Goal: Communication & Community: Answer question/provide support

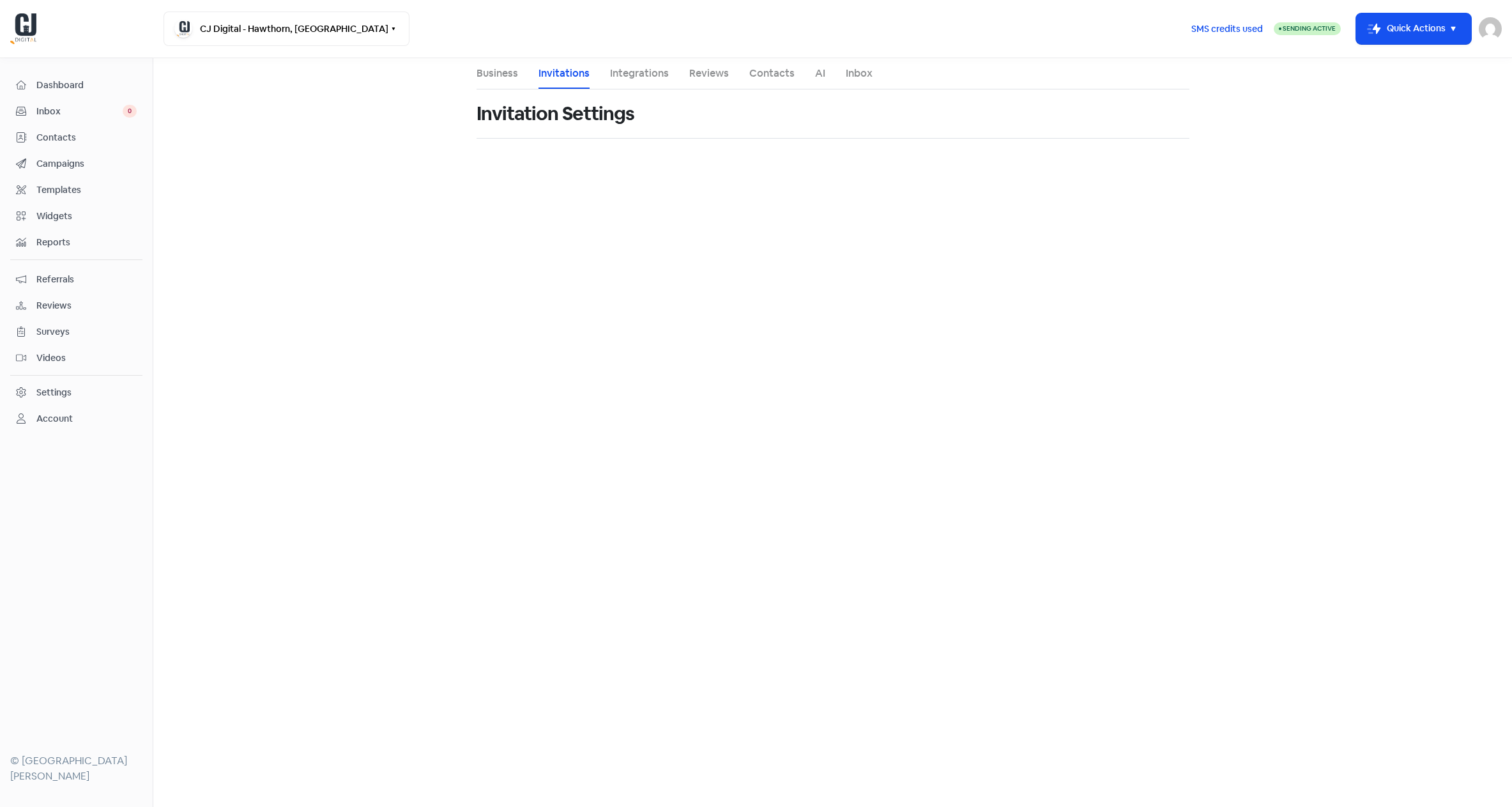
click at [51, 109] on span "Inbox" at bounding box center [79, 111] width 87 height 13
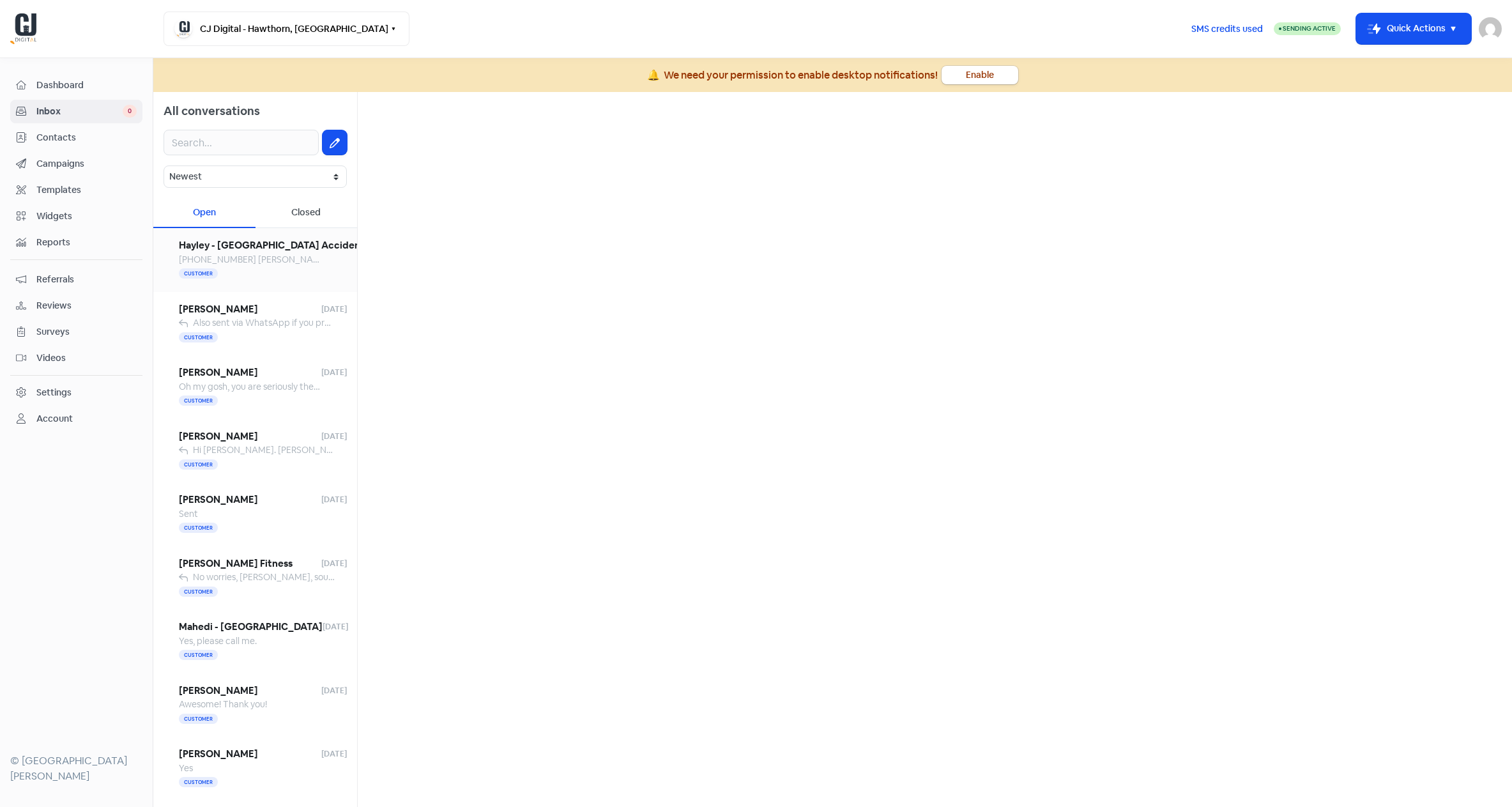
drag, startPoint x: 236, startPoint y: 266, endPoint x: 245, endPoint y: 269, distance: 9.5
click at [236, 266] on div "Customer" at bounding box center [270, 274] width 184 height 15
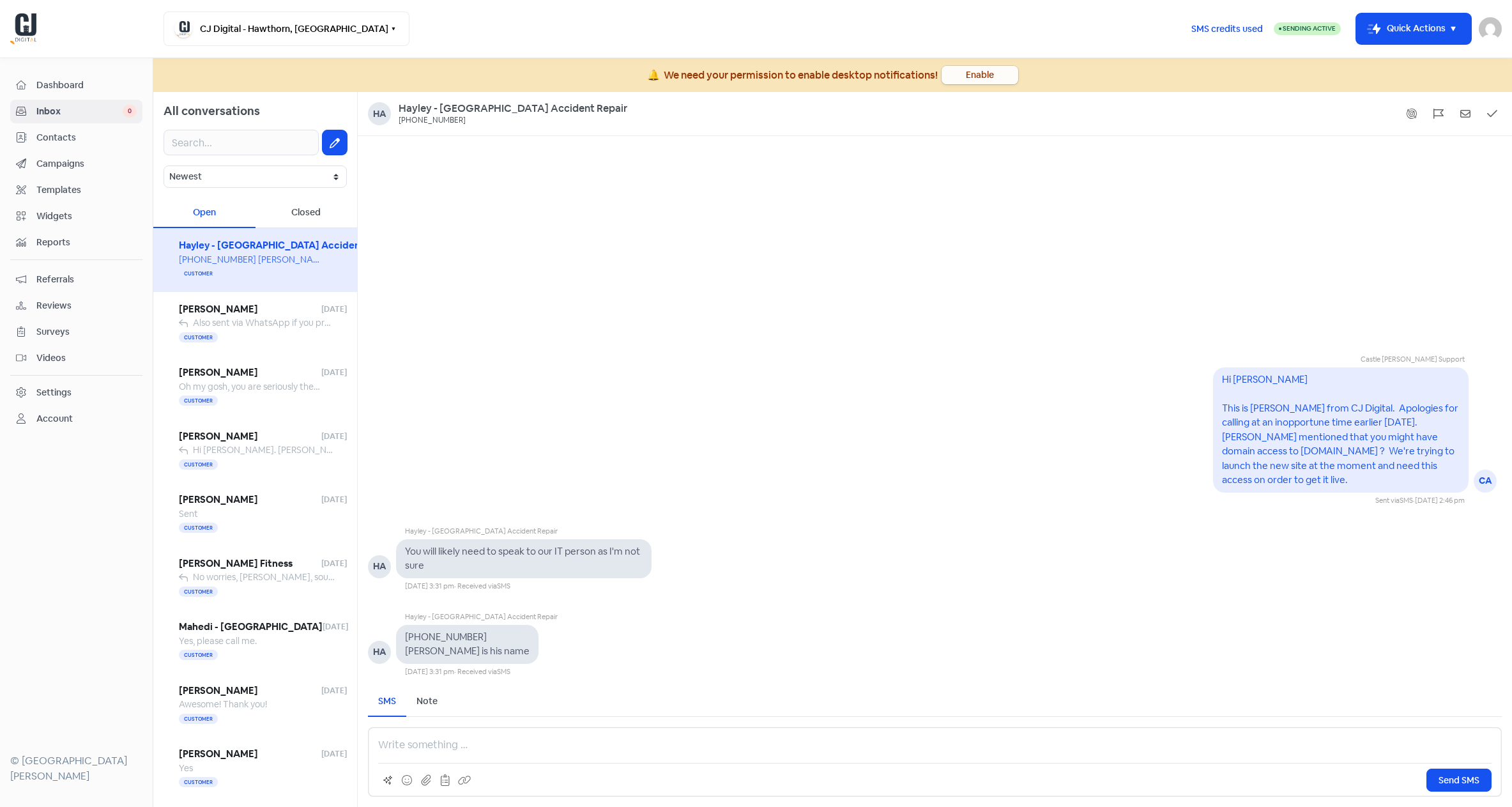
click at [974, 83] on button "Enable" at bounding box center [980, 74] width 77 height 18
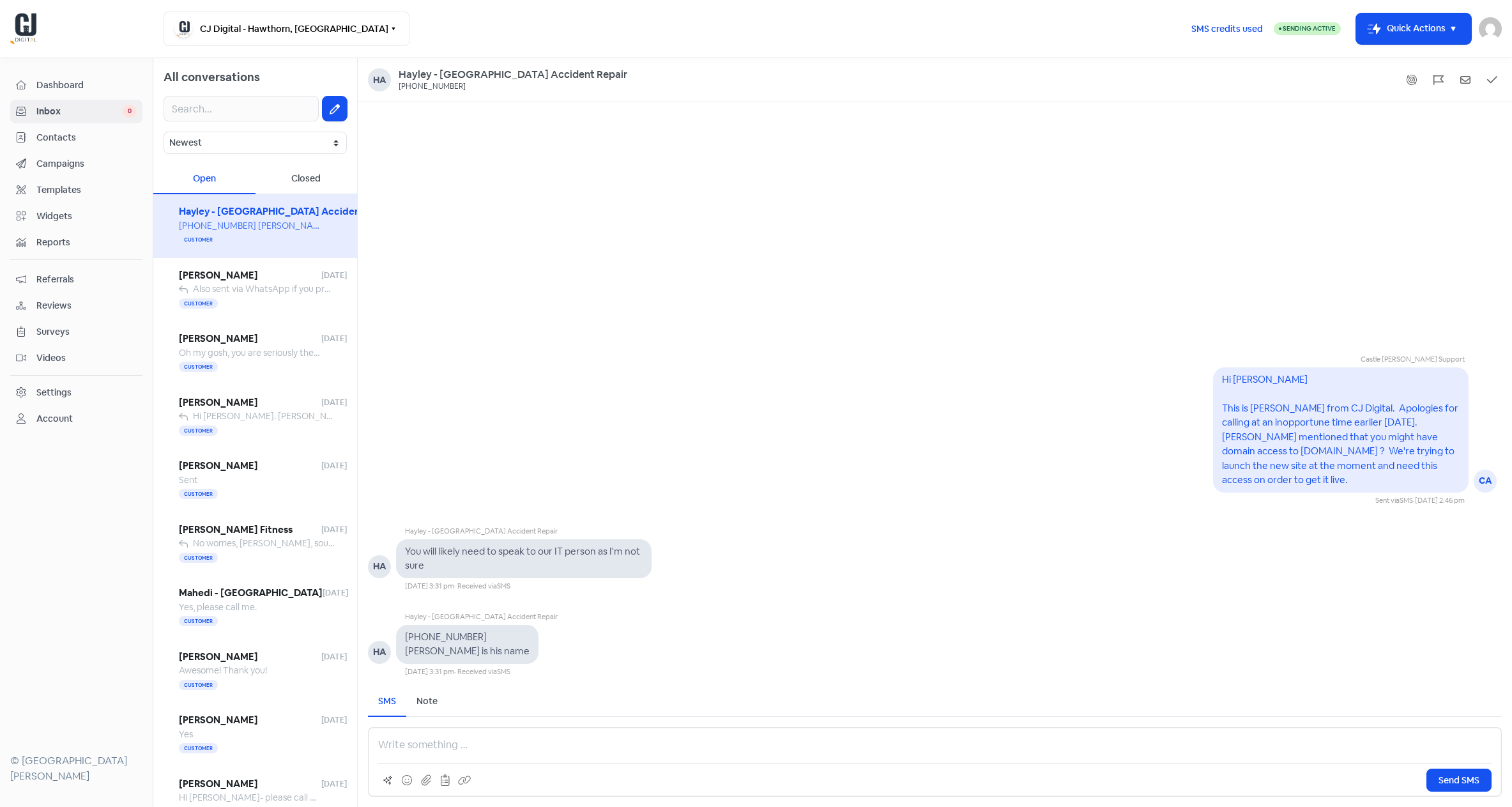
click at [422, 741] on p at bounding box center [934, 745] width 1113 height 15
click at [1464, 779] on span "Send SMS" at bounding box center [1459, 780] width 41 height 13
